Goal: Information Seeking & Learning: Learn about a topic

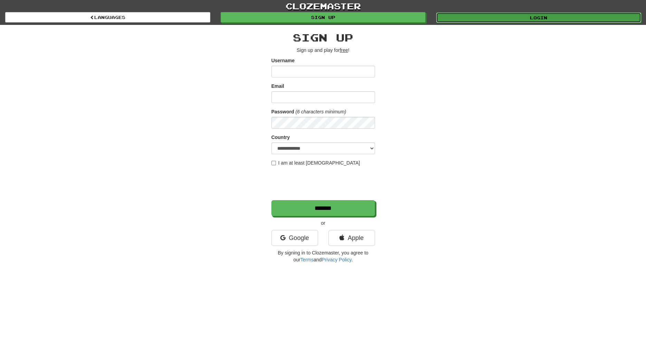
click at [457, 15] on link "Login" at bounding box center [538, 17] width 205 height 10
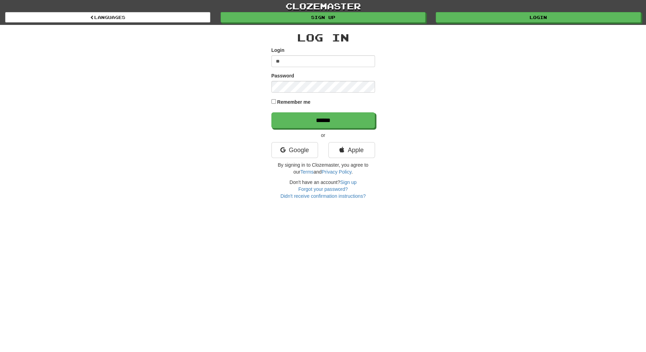
type input "*"
type input "**********"
click at [206, 122] on div "**********" at bounding box center [323, 112] width 404 height 174
click at [289, 98] on div "Remember me" at bounding box center [324, 102] width 104 height 9
click at [289, 101] on label "Remember me" at bounding box center [294, 101] width 34 height 7
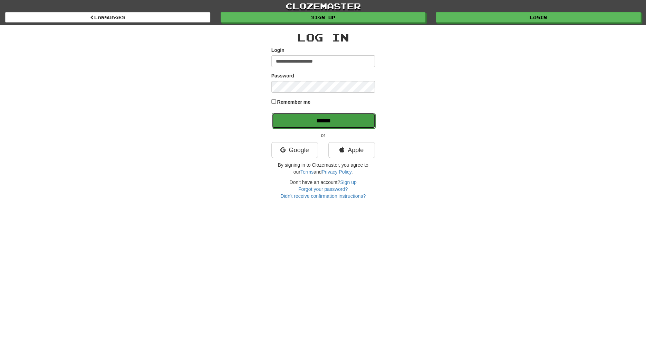
click at [292, 116] on input "******" at bounding box center [324, 121] width 104 height 16
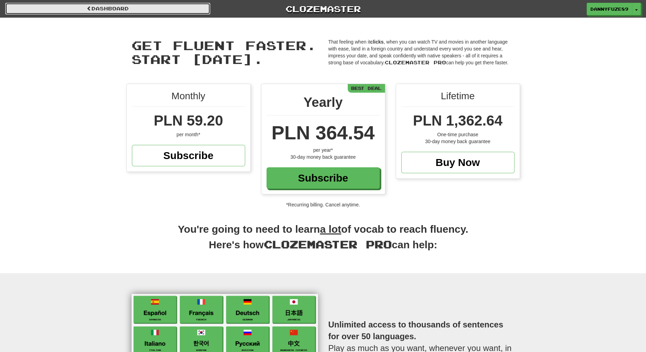
click at [131, 10] on link "Dashboard" at bounding box center [107, 9] width 205 height 12
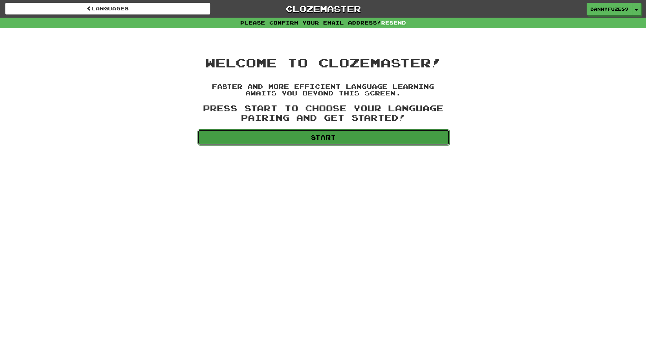
click at [327, 137] on link "Start" at bounding box center [324, 137] width 252 height 16
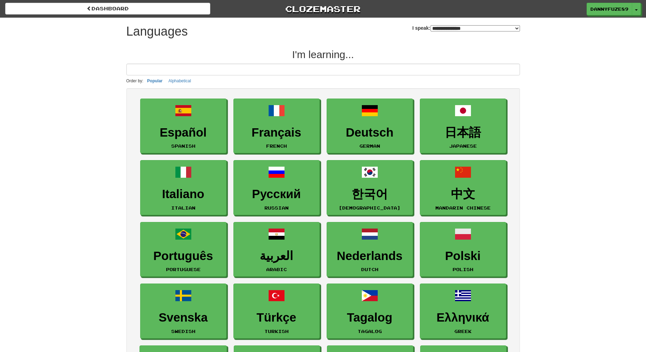
select select "*******"
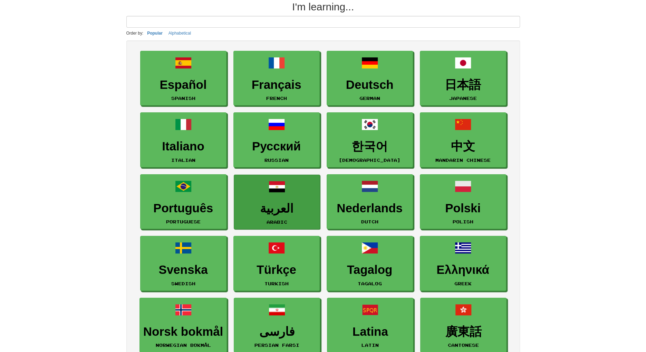
scroll to position [57, 0]
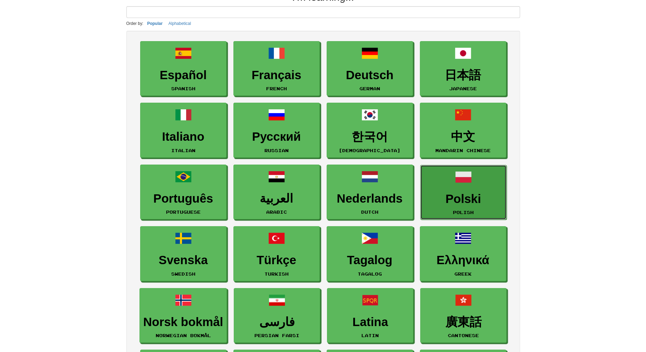
click at [448, 199] on h3 "Polski" at bounding box center [463, 198] width 79 height 13
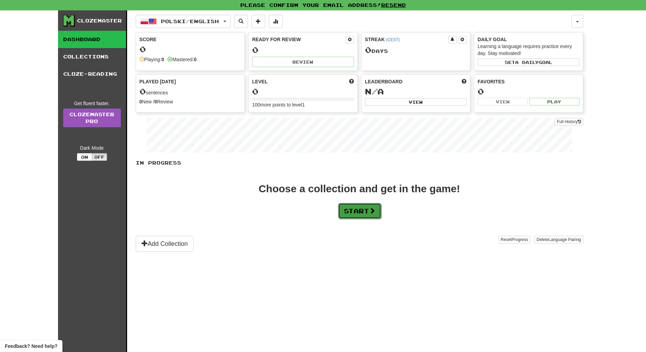
click at [350, 205] on button "Start" at bounding box center [359, 211] width 43 height 16
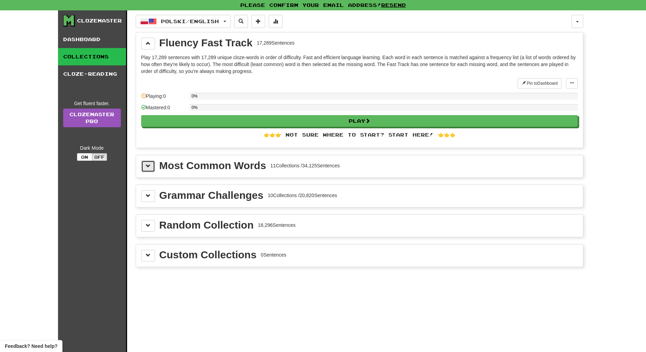
click at [153, 165] on button at bounding box center [148, 166] width 14 height 12
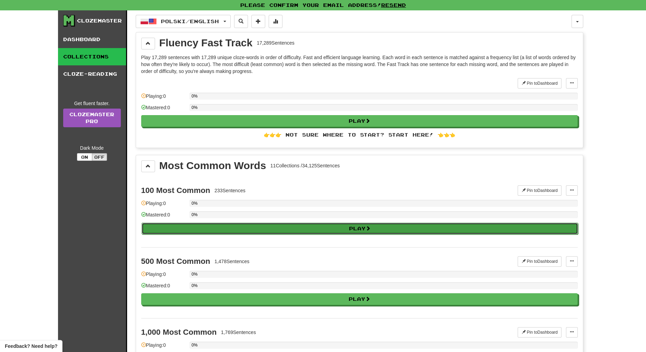
click at [218, 225] on button "Play" at bounding box center [360, 228] width 437 height 12
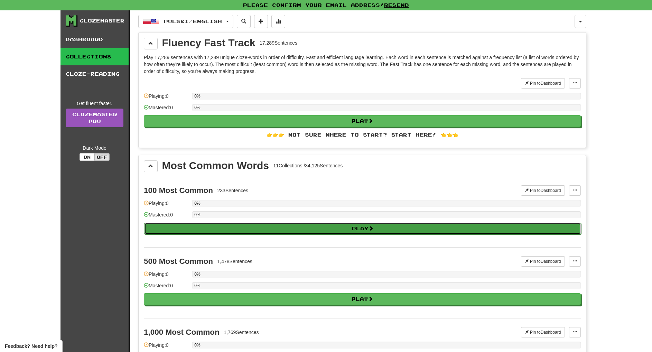
select select "**"
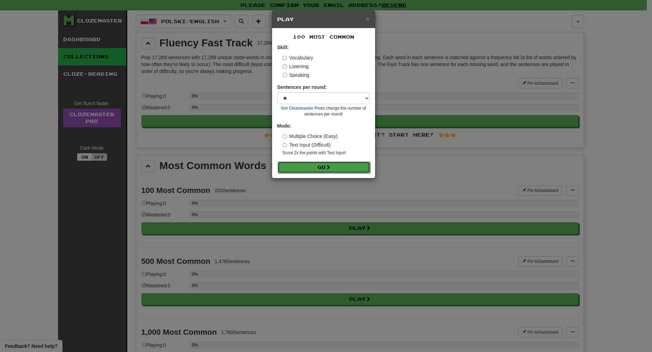
click at [304, 165] on button "Go" at bounding box center [323, 167] width 93 height 12
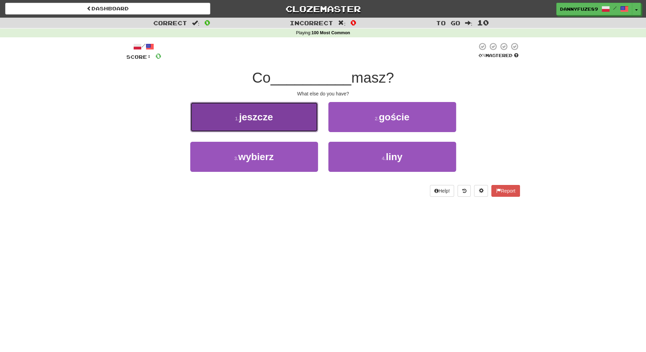
click at [257, 117] on span "jeszcze" at bounding box center [256, 117] width 34 height 11
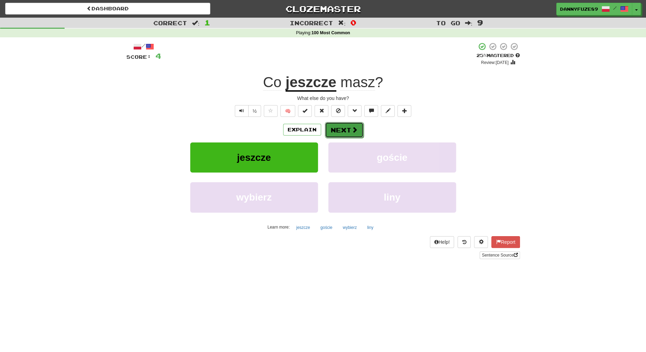
click at [338, 130] on button "Next" at bounding box center [344, 130] width 39 height 16
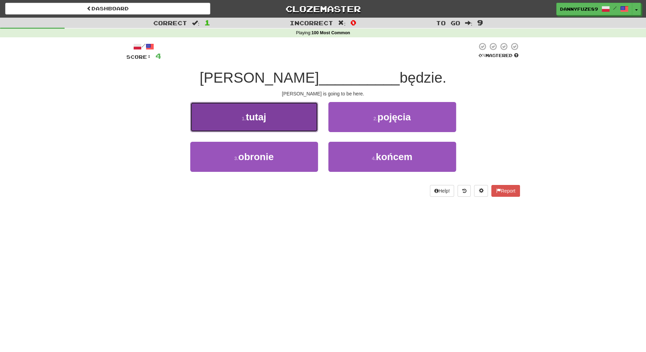
click at [281, 124] on button "1 . tutaj" at bounding box center [254, 117] width 128 height 30
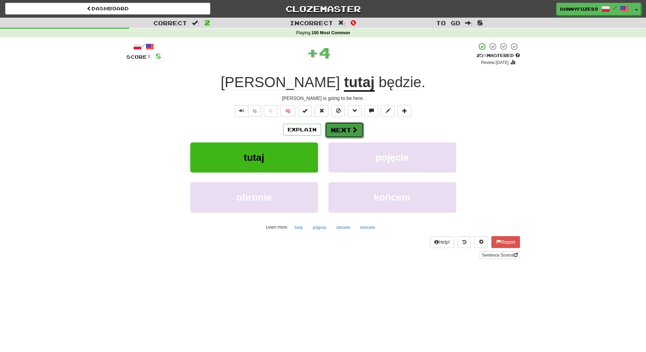
click at [344, 132] on button "Next" at bounding box center [344, 130] width 39 height 16
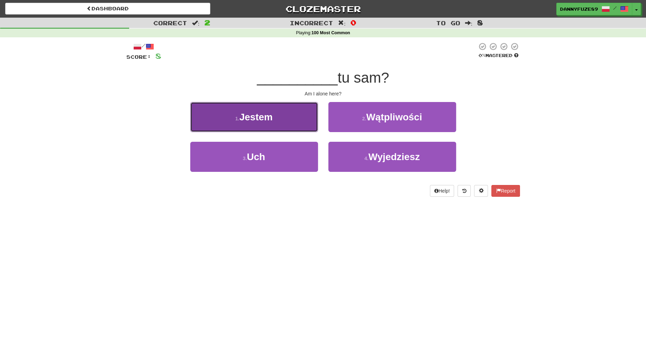
click at [279, 122] on button "1 . Jestem" at bounding box center [254, 117] width 128 height 30
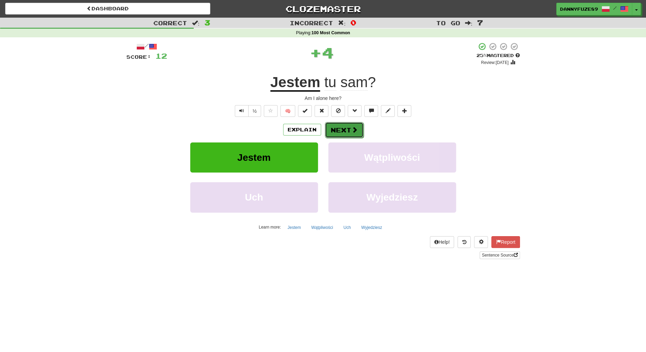
click at [345, 129] on button "Next" at bounding box center [344, 130] width 39 height 16
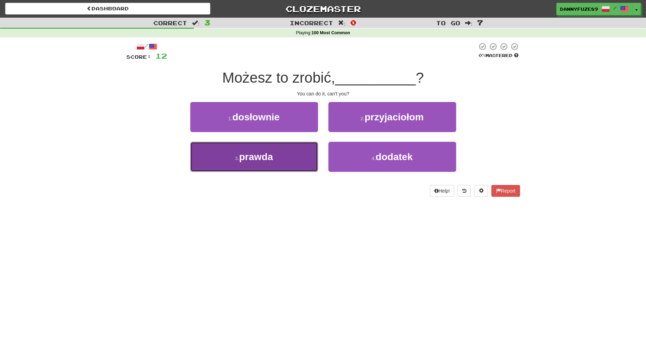
click at [228, 156] on button "3 . prawda" at bounding box center [254, 157] width 128 height 30
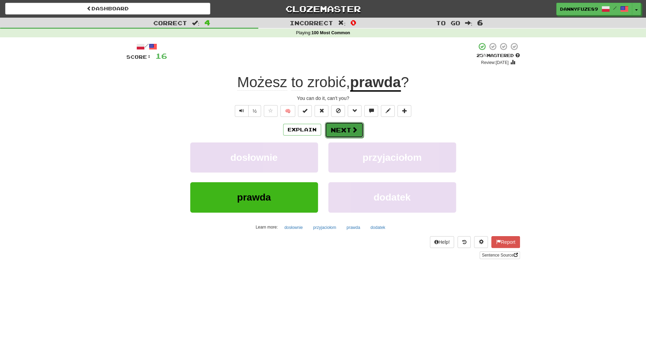
click at [340, 130] on button "Next" at bounding box center [344, 130] width 39 height 16
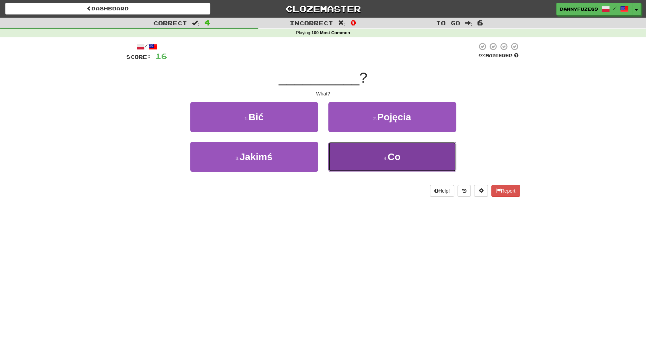
click at [349, 153] on button "4 . Co" at bounding box center [393, 157] width 128 height 30
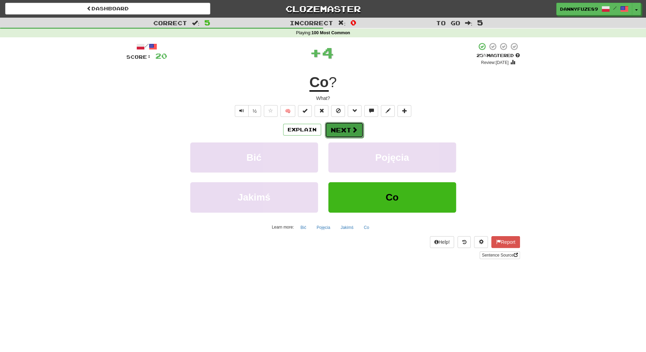
click at [341, 132] on button "Next" at bounding box center [344, 130] width 39 height 16
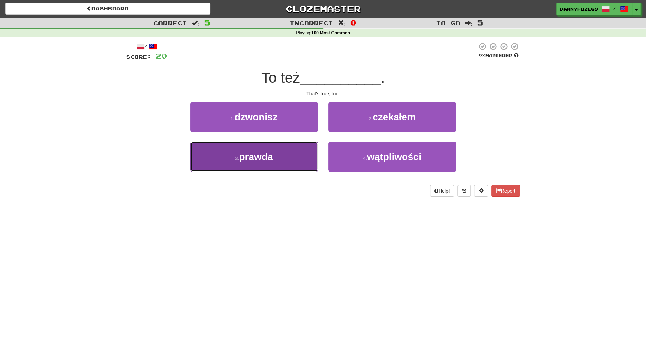
click at [265, 153] on span "prawda" at bounding box center [256, 156] width 34 height 11
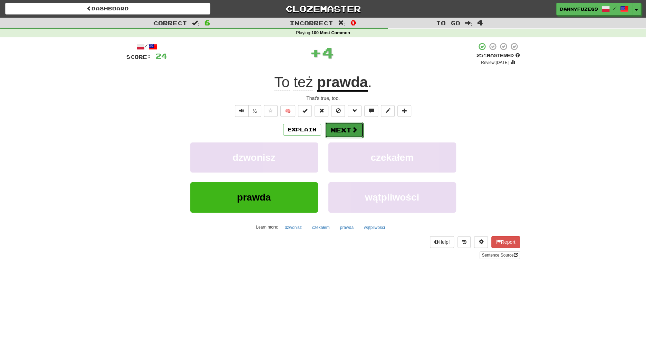
click at [348, 132] on button "Next" at bounding box center [344, 130] width 39 height 16
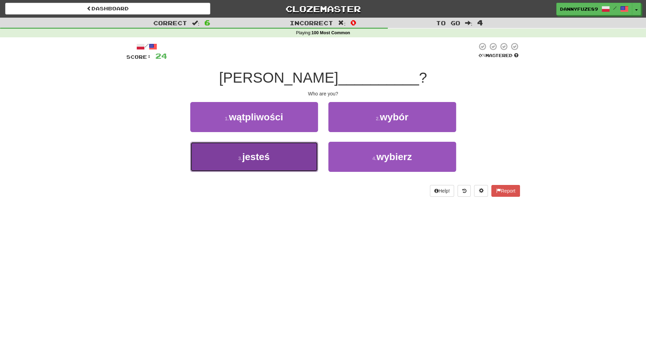
click at [272, 159] on button "3 . jesteś" at bounding box center [254, 157] width 128 height 30
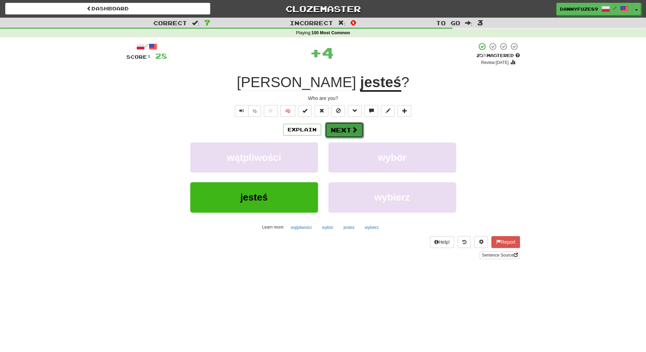
click at [338, 131] on button "Next" at bounding box center [344, 130] width 39 height 16
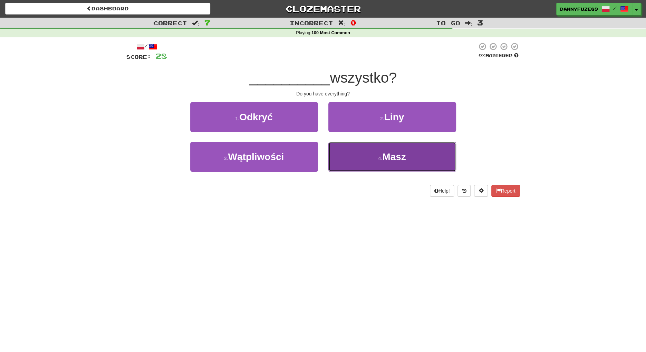
click at [357, 161] on button "4 . Masz" at bounding box center [393, 157] width 128 height 30
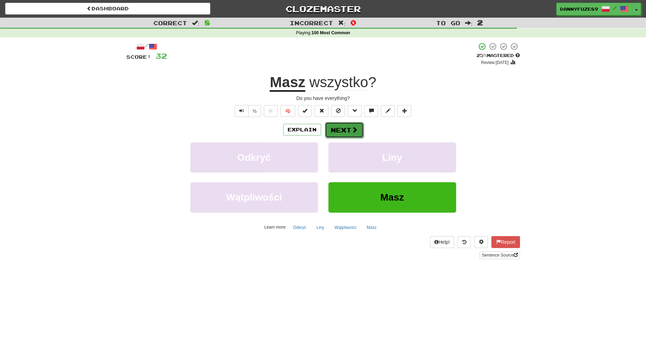
click at [339, 128] on button "Next" at bounding box center [344, 130] width 39 height 16
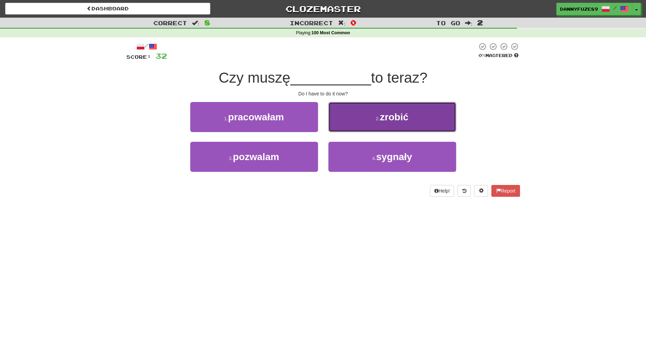
click at [343, 123] on button "2 . zrobić" at bounding box center [393, 117] width 128 height 30
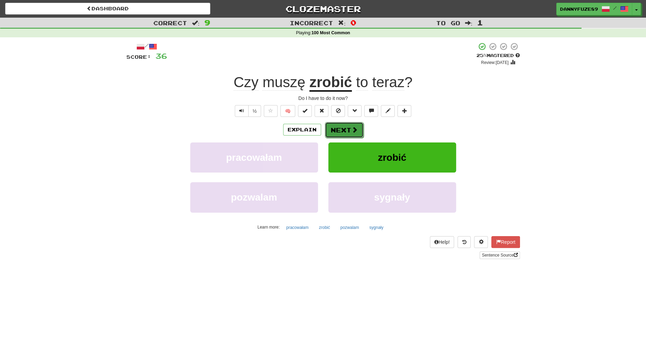
click at [343, 126] on button "Next" at bounding box center [344, 130] width 39 height 16
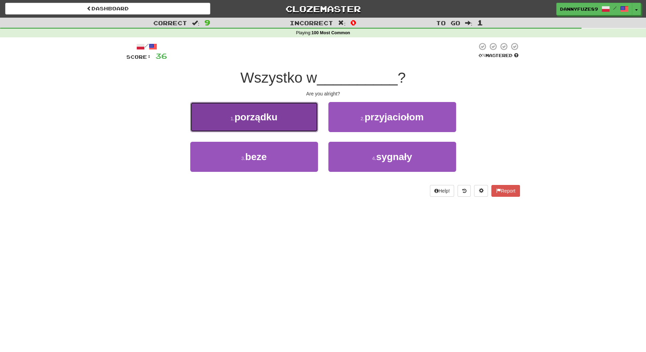
click at [259, 105] on button "1 . porządku" at bounding box center [254, 117] width 128 height 30
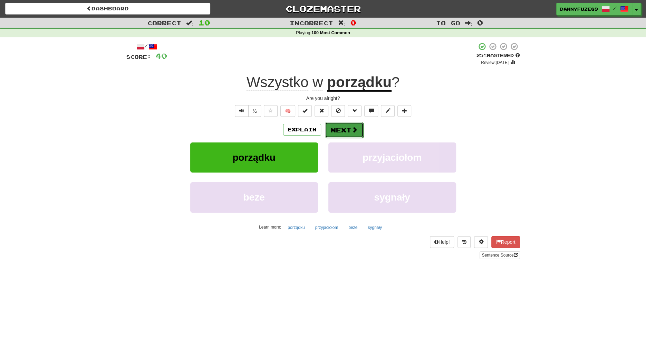
click at [354, 132] on span at bounding box center [355, 129] width 6 height 6
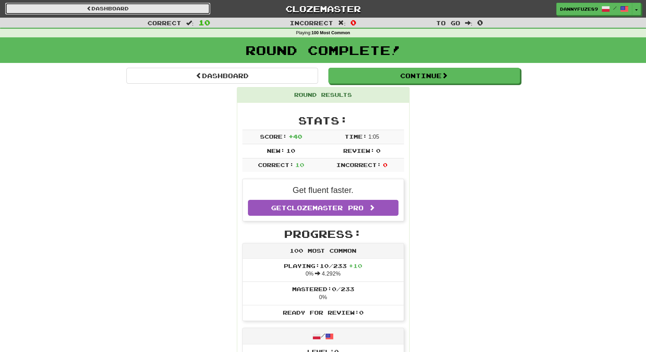
click at [103, 9] on link "Dashboard" at bounding box center [107, 9] width 205 height 12
